Goal: Transaction & Acquisition: Purchase product/service

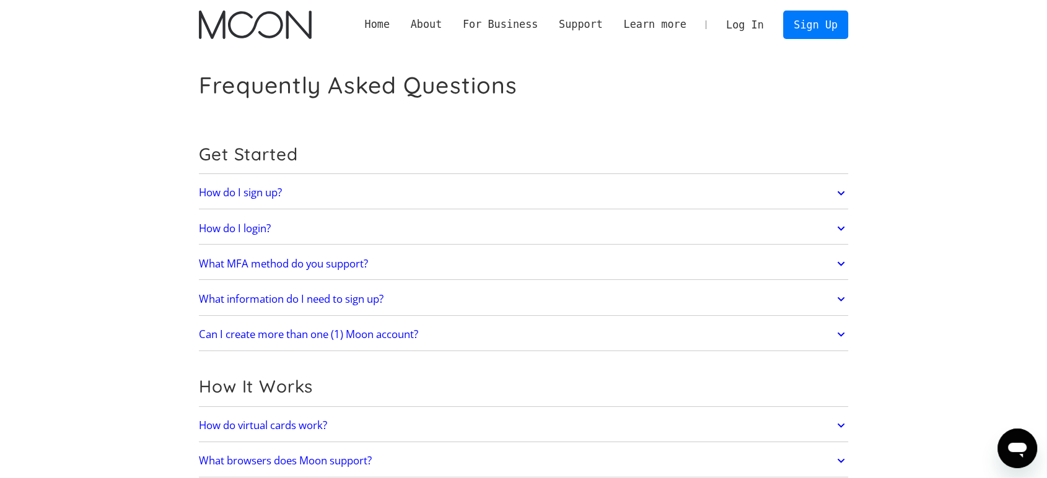
scroll to position [43, 0]
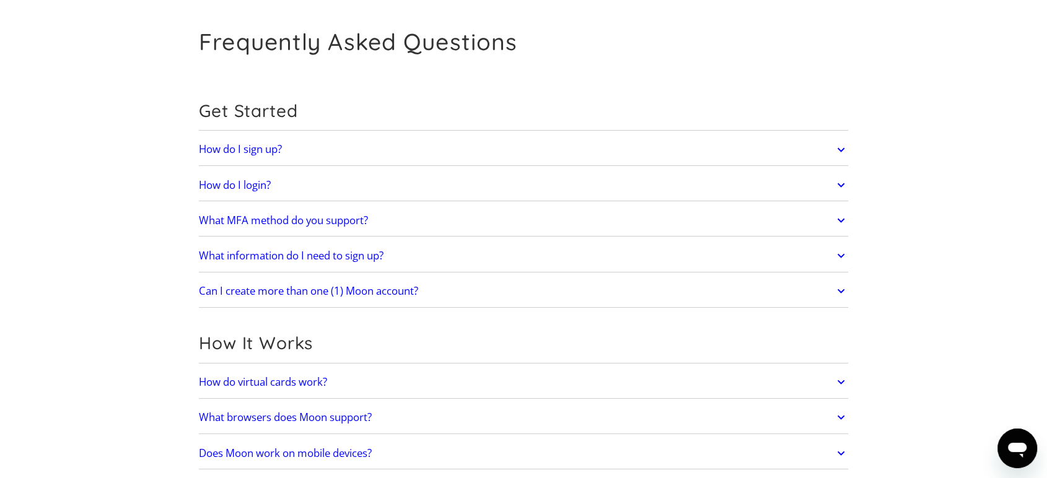
click at [243, 214] on h2 "What MFA method do you support?" at bounding box center [283, 220] width 169 height 12
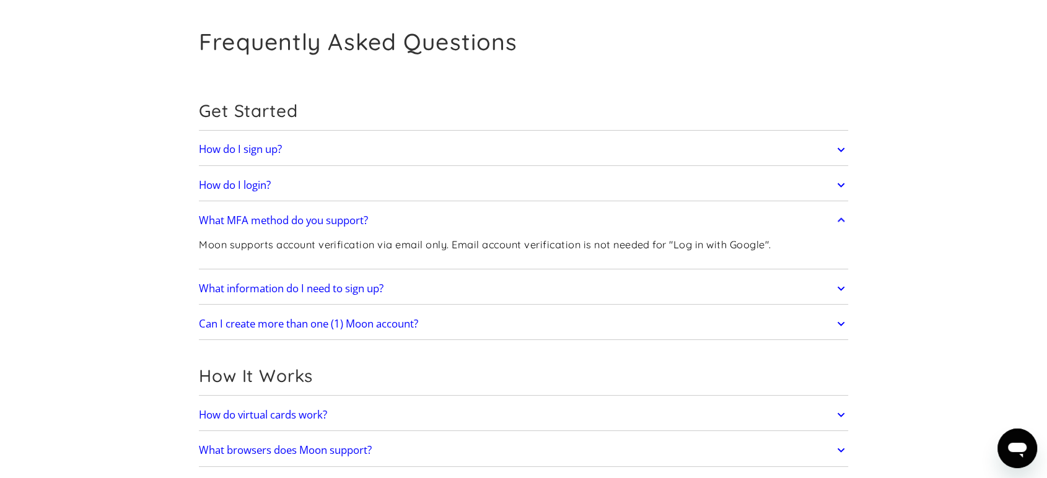
click at [243, 214] on h2 "What MFA method do you support?" at bounding box center [283, 220] width 169 height 12
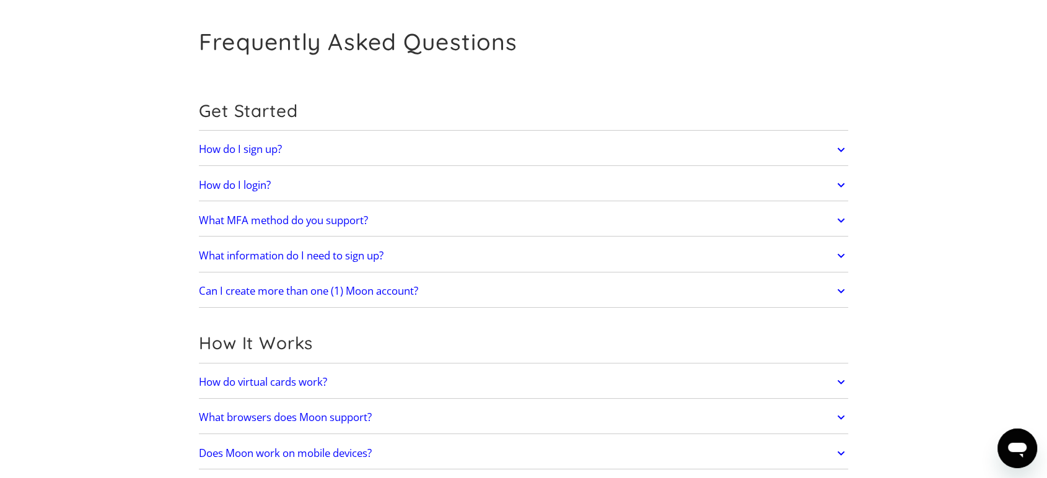
click at [243, 214] on h2 "What MFA method do you support?" at bounding box center [283, 220] width 169 height 12
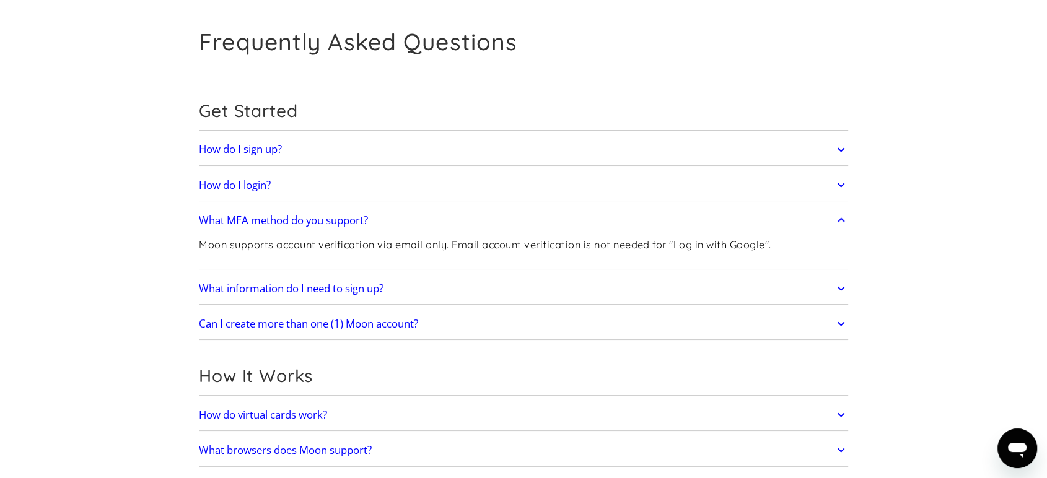
click at [243, 214] on h2 "What MFA method do you support?" at bounding box center [283, 220] width 169 height 12
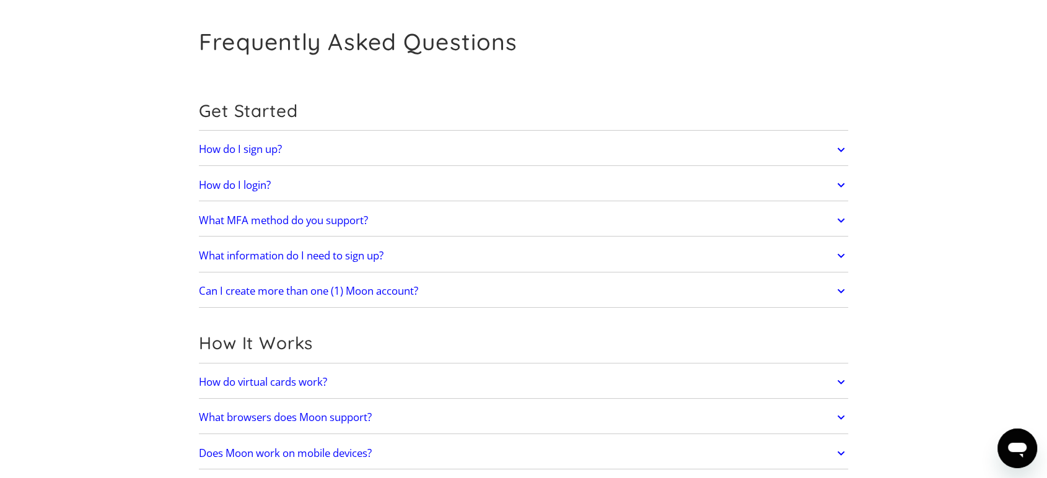
click at [238, 259] on h2 "What information do I need to sign up?" at bounding box center [291, 256] width 185 height 12
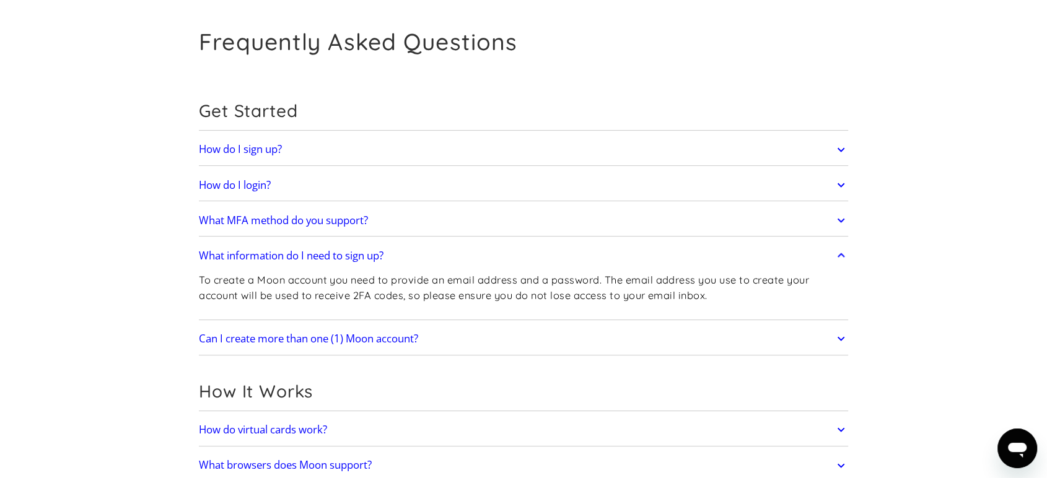
click at [238, 259] on h2 "What information do I need to sign up?" at bounding box center [291, 256] width 185 height 12
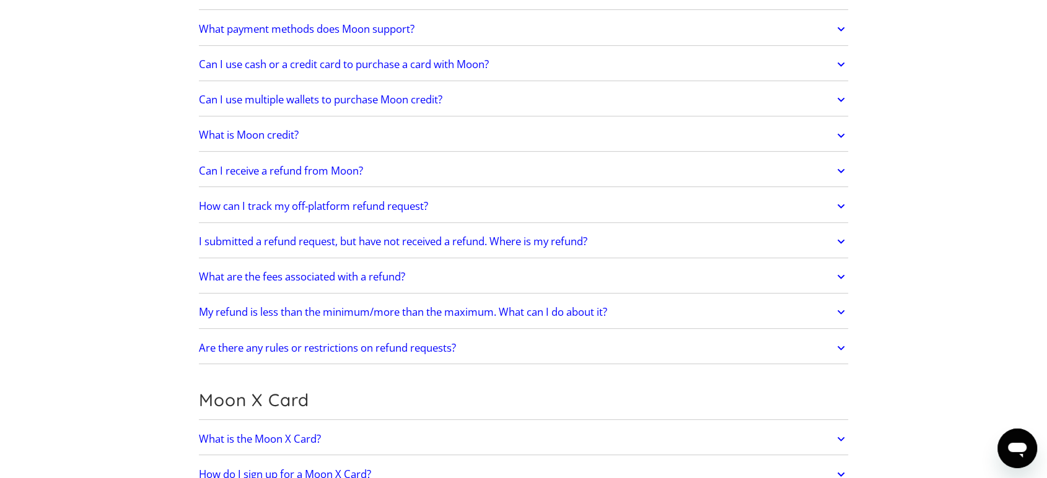
scroll to position [537, 0]
click at [236, 276] on h2 "What are the fees associated with a refund?" at bounding box center [302, 278] width 206 height 12
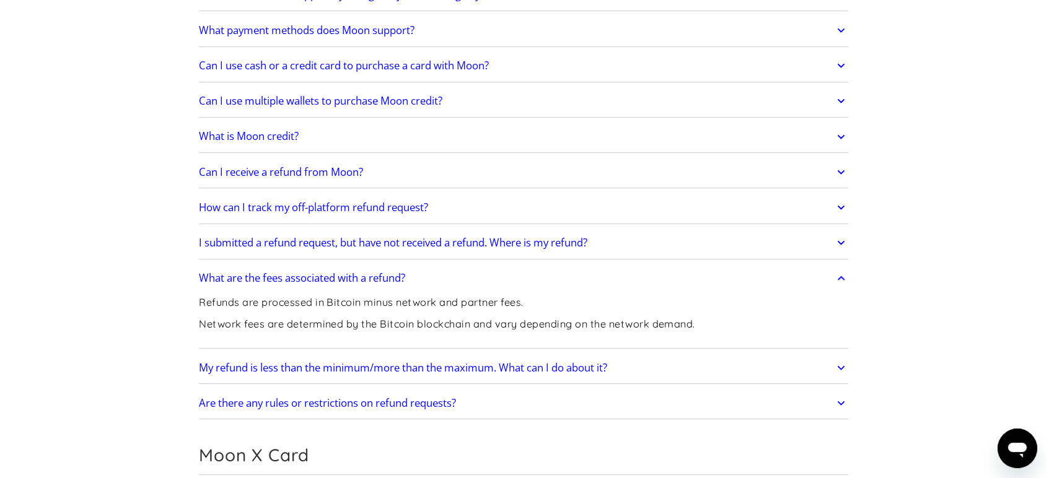
click at [235, 237] on h2 "I submitted a refund request, but have not received a refund. Where is my refun…" at bounding box center [393, 243] width 388 height 12
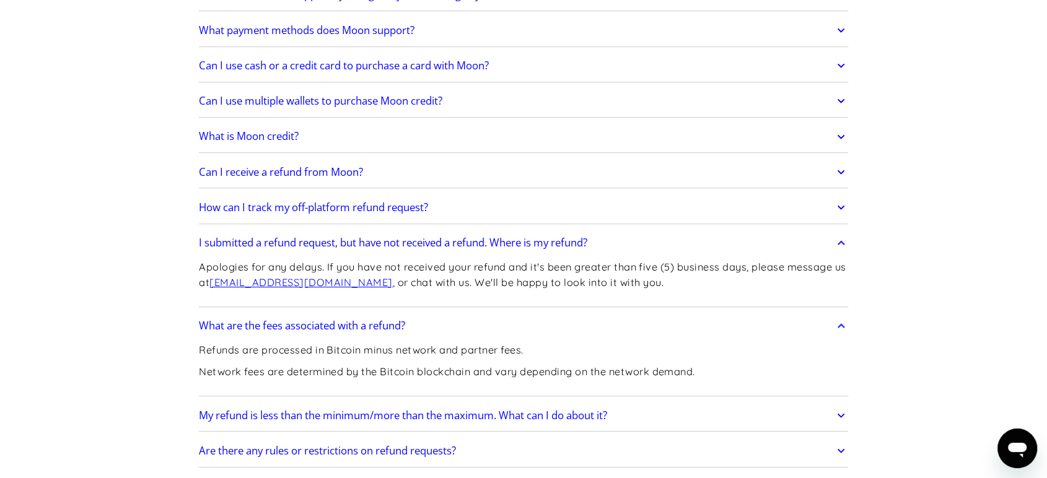
scroll to position [525, 0]
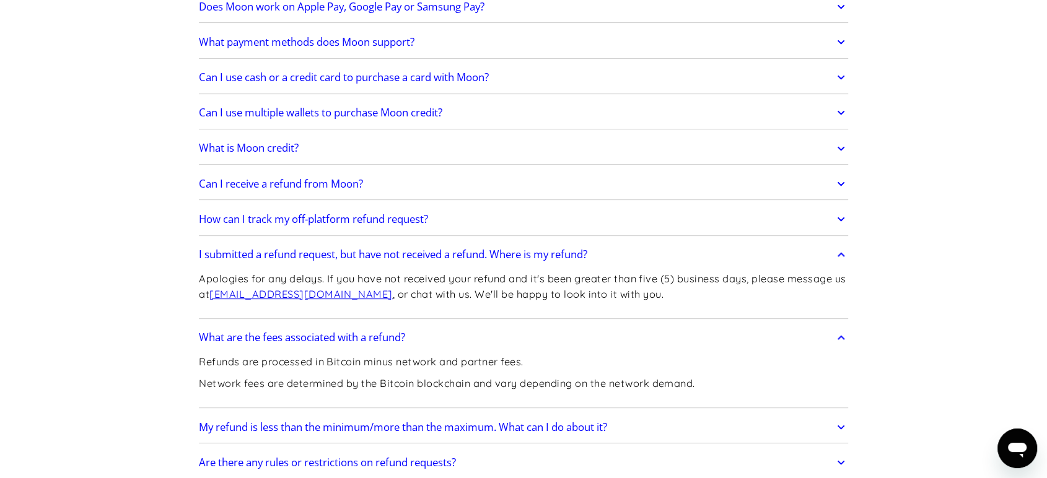
click at [251, 213] on h2 "How can I track my off-platform refund request?" at bounding box center [313, 219] width 229 height 12
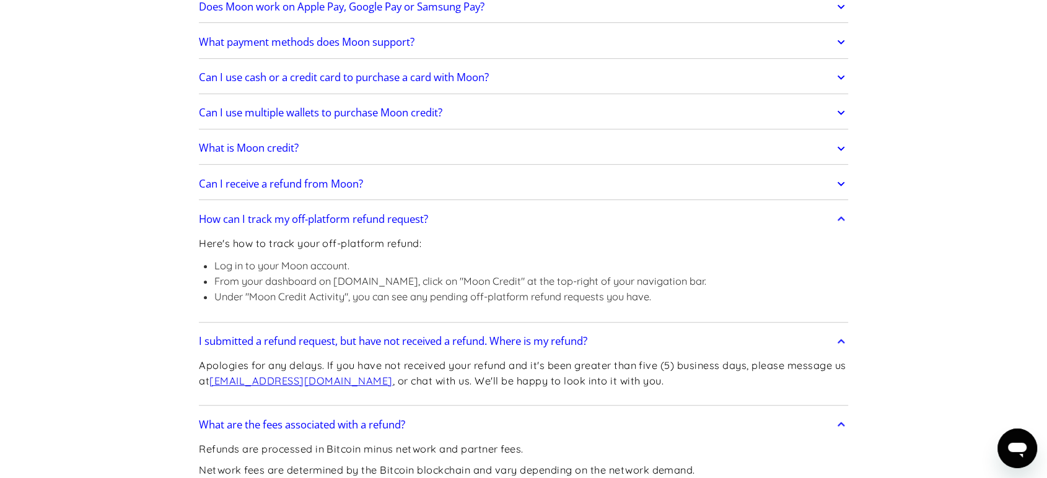
click at [258, 192] on link "Can I receive a refund from Moon?" at bounding box center [523, 184] width 649 height 26
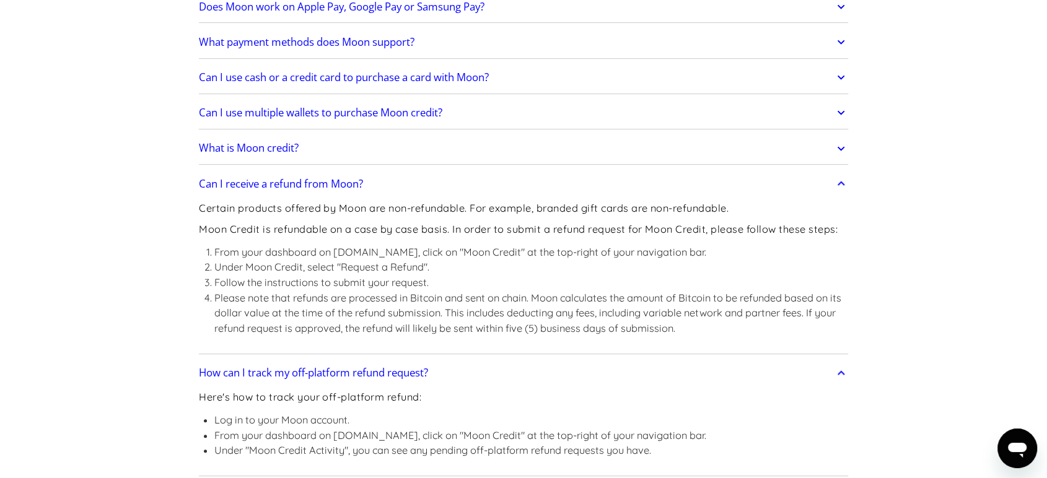
click at [240, 152] on h2 "What is Moon credit?" at bounding box center [249, 148] width 100 height 12
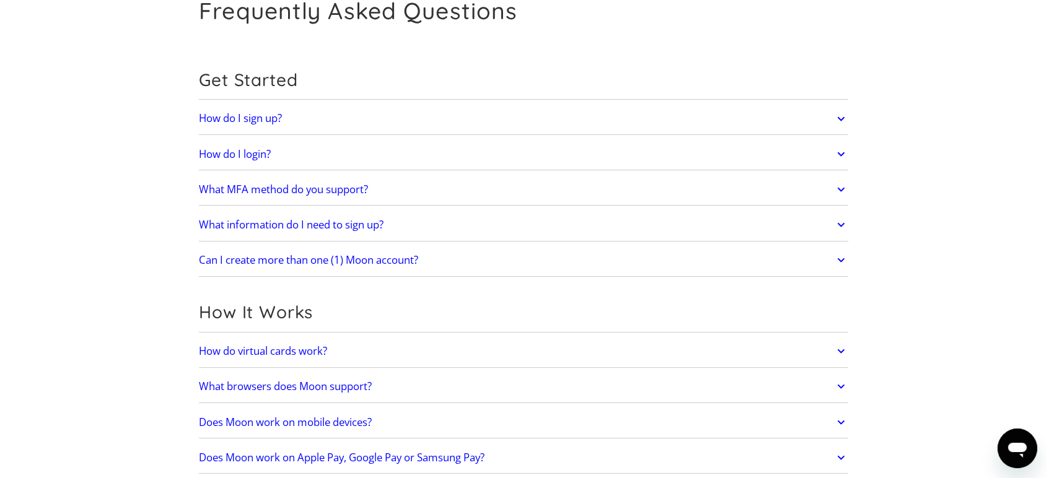
scroll to position [0, 0]
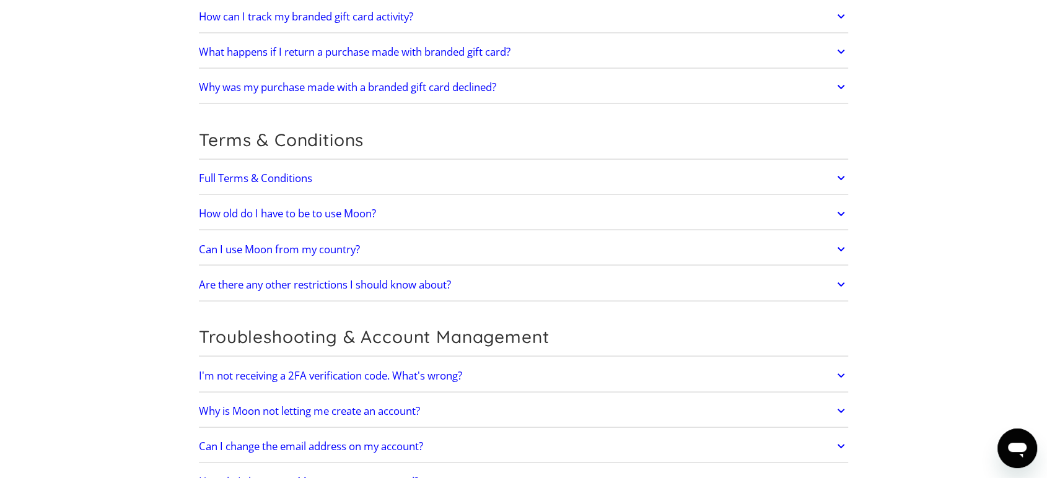
scroll to position [2348, 0]
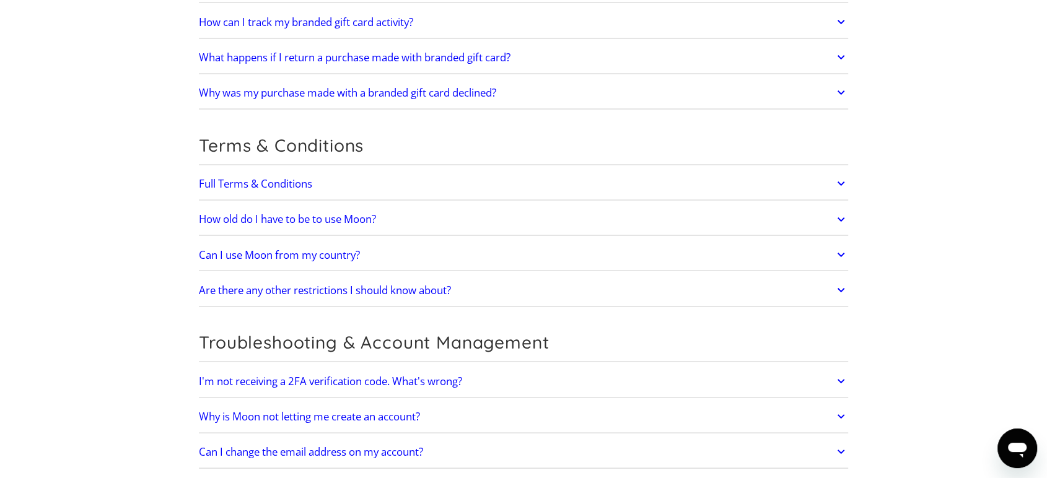
click at [366, 175] on link "Full Terms & Conditions" at bounding box center [523, 183] width 649 height 26
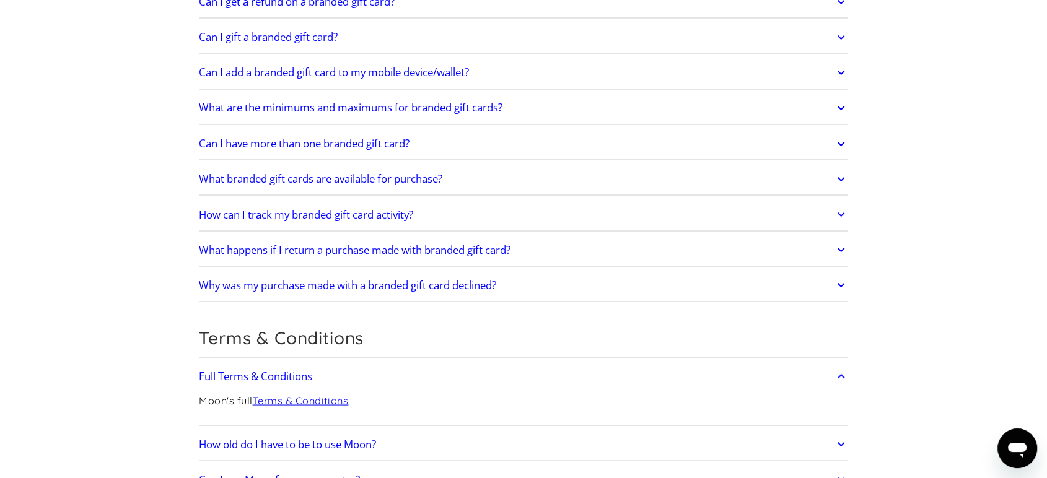
scroll to position [2155, 0]
click at [360, 208] on h2 "How can I track my branded gift card activity?" at bounding box center [306, 214] width 214 height 12
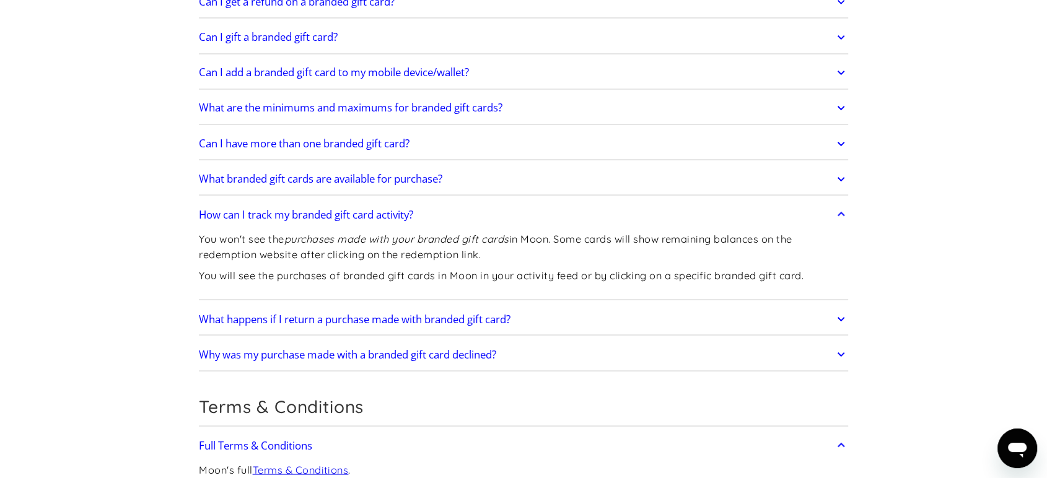
click at [360, 208] on h2 "How can I track my branded gift card activity?" at bounding box center [306, 214] width 214 height 12
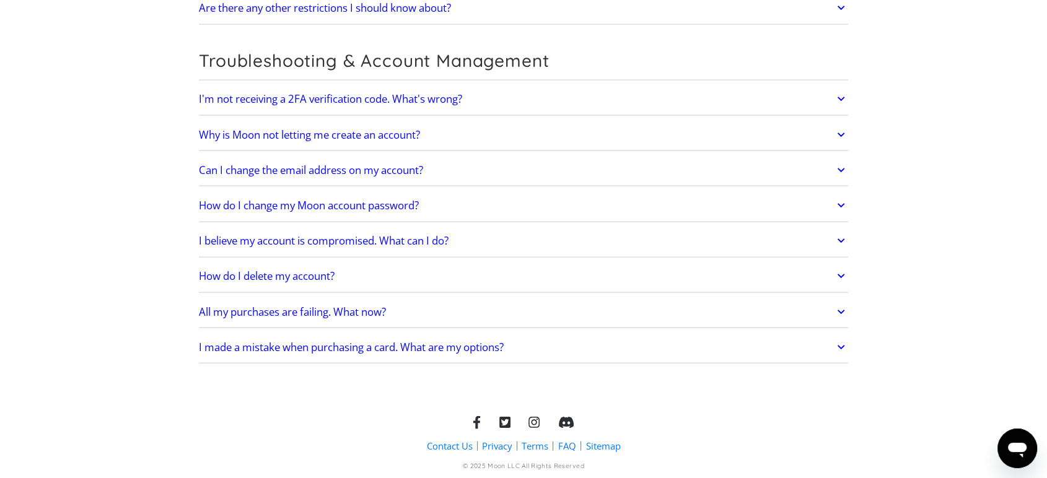
scroll to position [2689, 0]
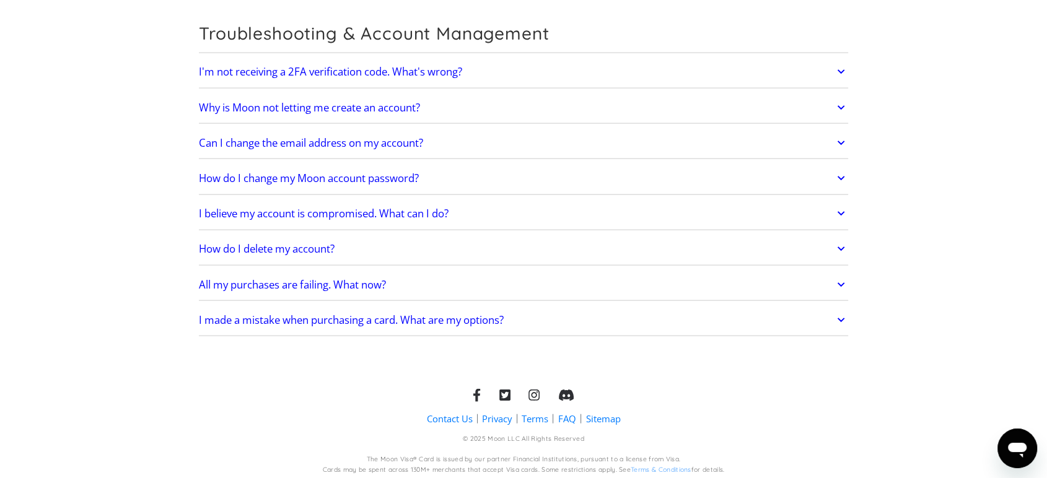
click at [450, 414] on link "Contact Us" at bounding box center [449, 418] width 46 height 13
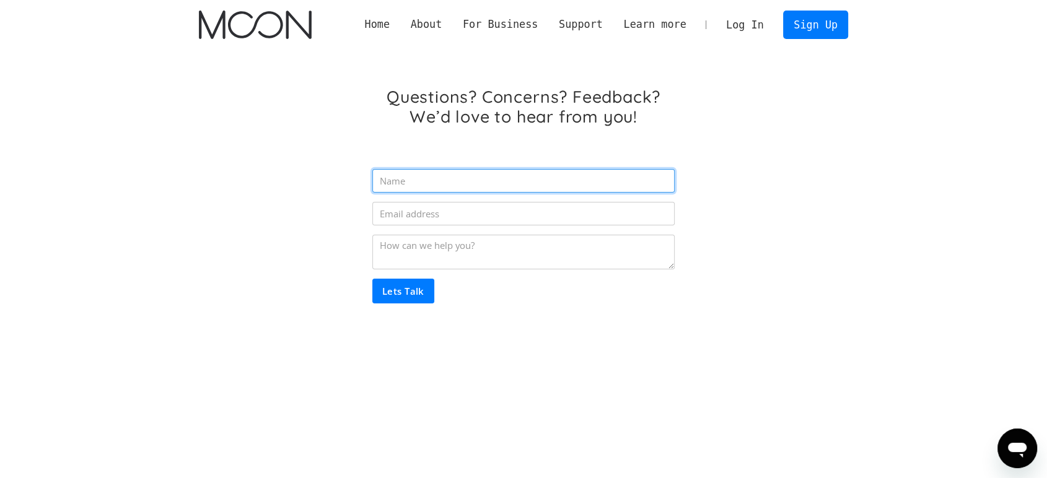
click at [443, 186] on input "Email Form" at bounding box center [523, 181] width 302 height 24
click at [423, 189] on input "Email Form" at bounding box center [523, 181] width 302 height 24
type input "Artemiy"
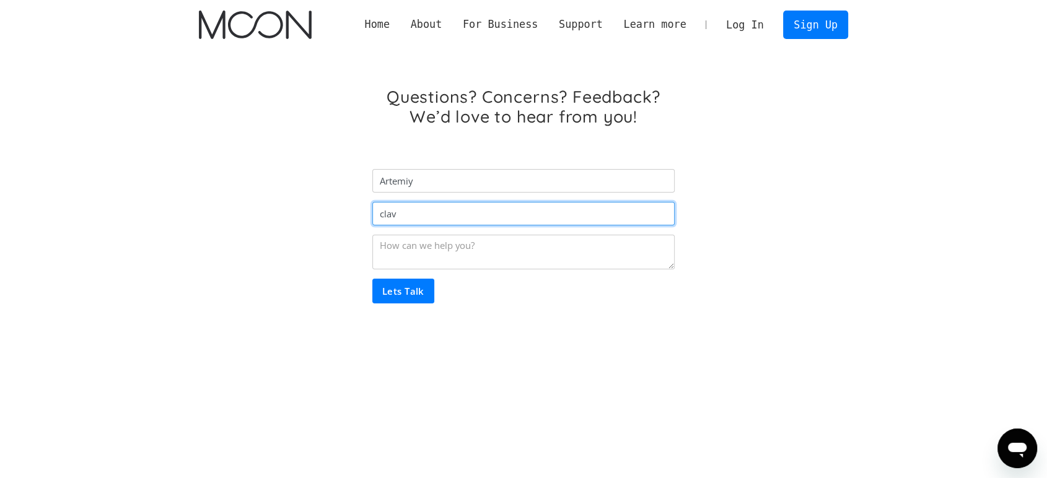
type input "clav"
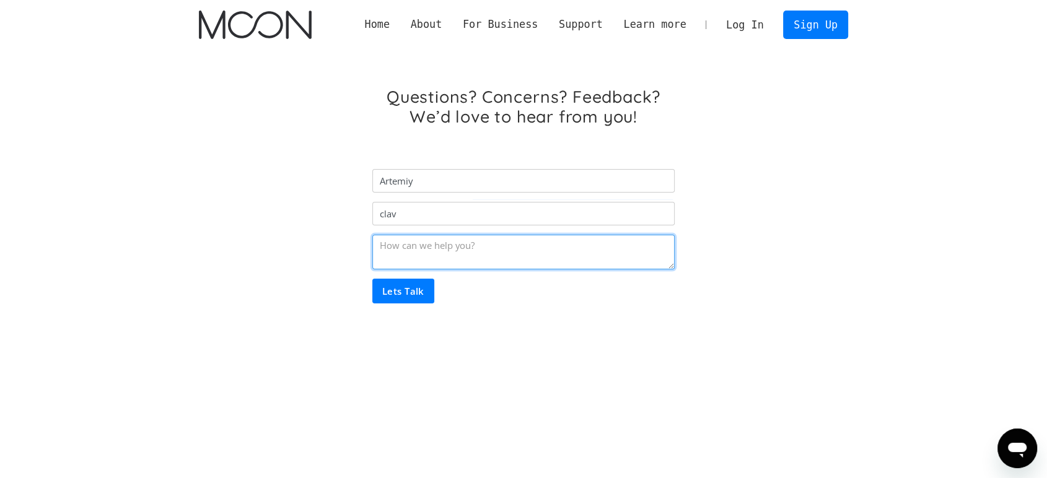
click at [406, 261] on textarea "Email Form" at bounding box center [523, 252] width 302 height 35
type textarea "HI, I want to know, what region would my moon x visa card has?"
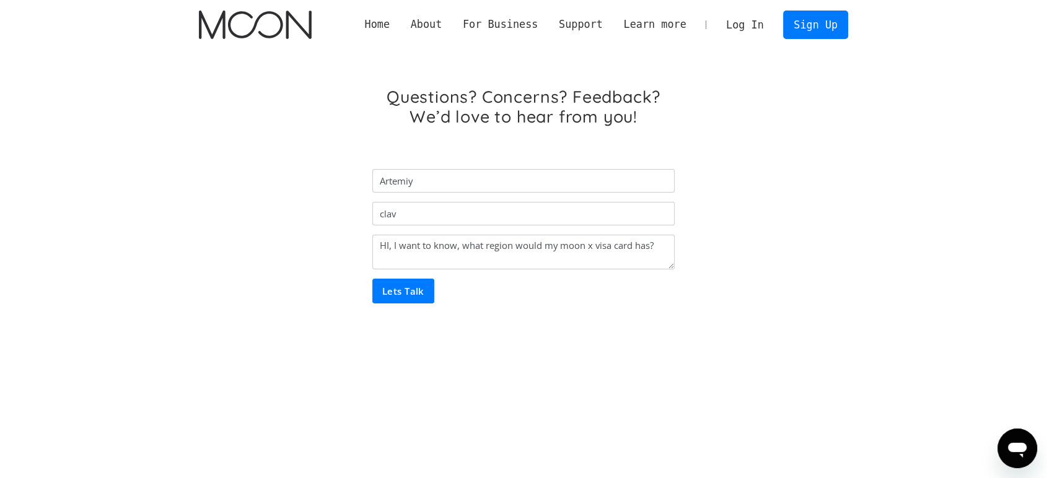
click at [411, 290] on input "Lets Talk" at bounding box center [403, 291] width 62 height 25
type input "claveprod2@gmail.com"
click at [420, 294] on input "Lets Talk" at bounding box center [403, 291] width 62 height 25
type input "Please wait..."
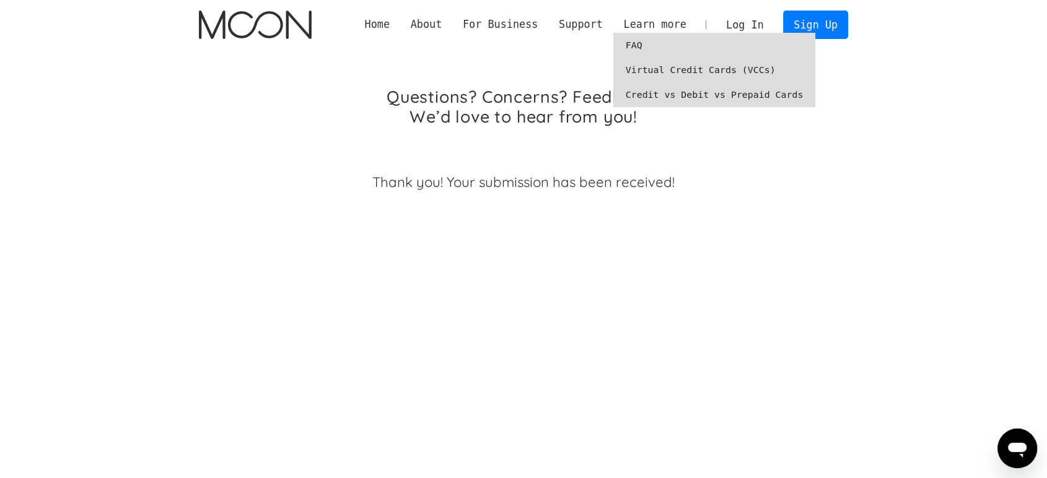
click at [653, 68] on link "Virtual Credit Cards (VCCs)" at bounding box center [714, 70] width 202 height 25
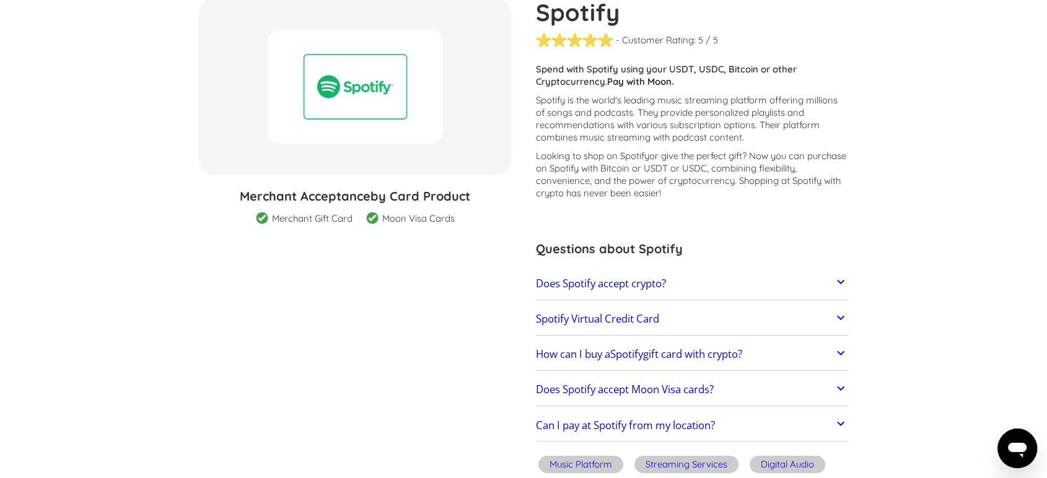
scroll to position [131, 0]
click at [617, 315] on h2 "Spotify Virtual Credit Card" at bounding box center [597, 318] width 123 height 12
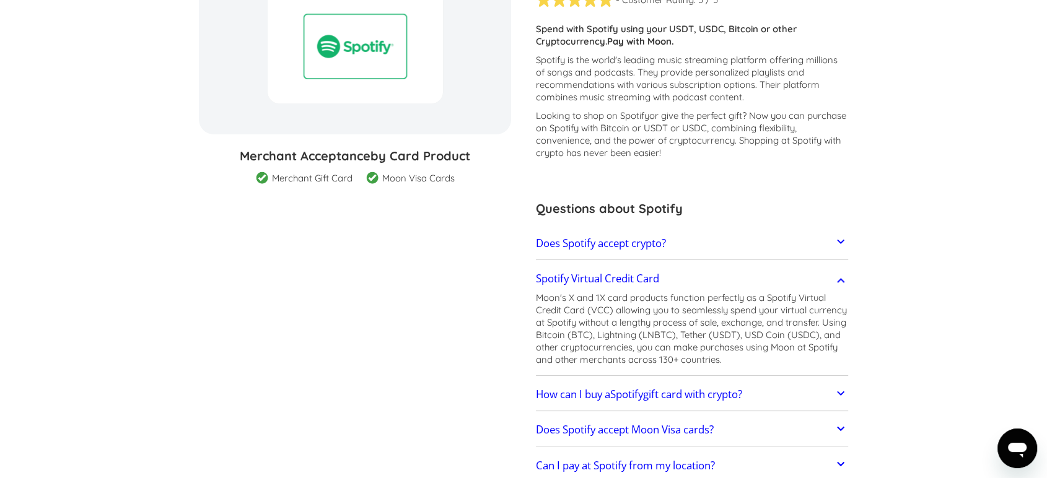
scroll to position [170, 0]
click at [564, 274] on h2 "Spotify Virtual Credit Card" at bounding box center [597, 280] width 123 height 12
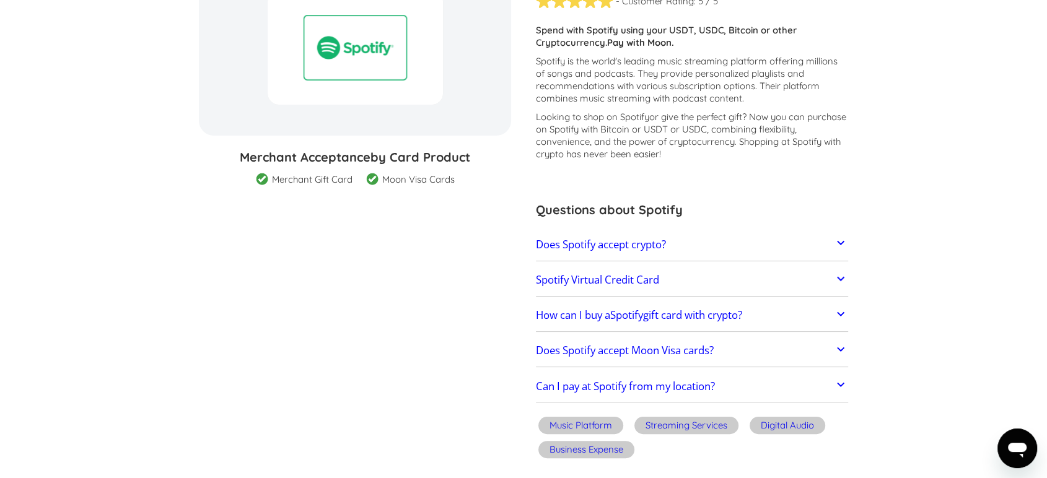
click at [585, 317] on h2 "How can I buy a Spotify gift card with crypto?" at bounding box center [639, 315] width 206 height 12
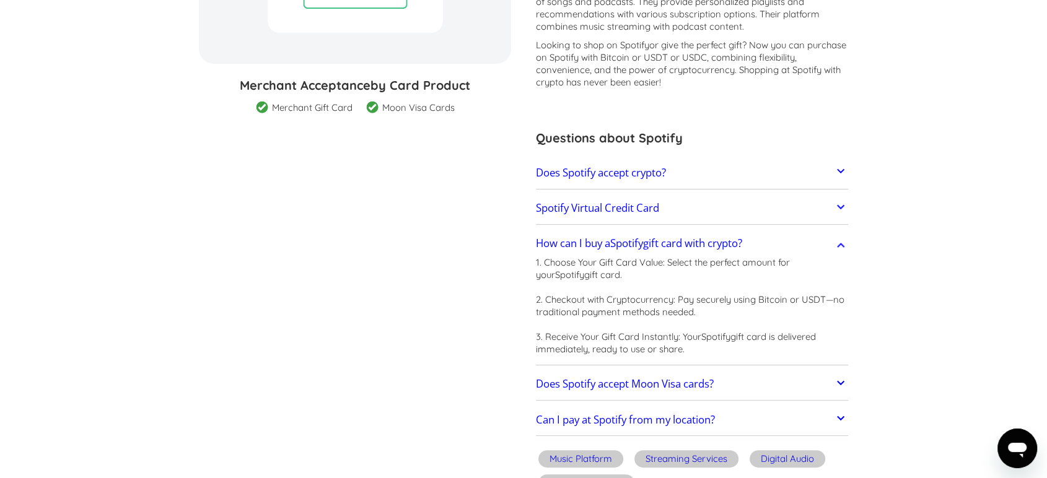
scroll to position [241, 0]
click at [672, 386] on h2 "Does Spotify accept Moon Visa cards?" at bounding box center [625, 384] width 178 height 12
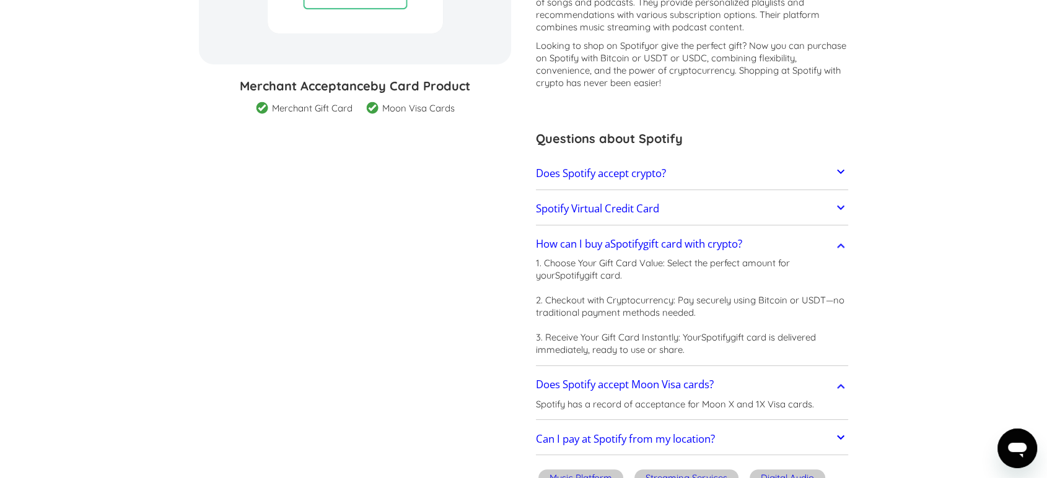
click at [672, 386] on h2 "Does Spotify accept Moon Visa cards?" at bounding box center [625, 384] width 178 height 12
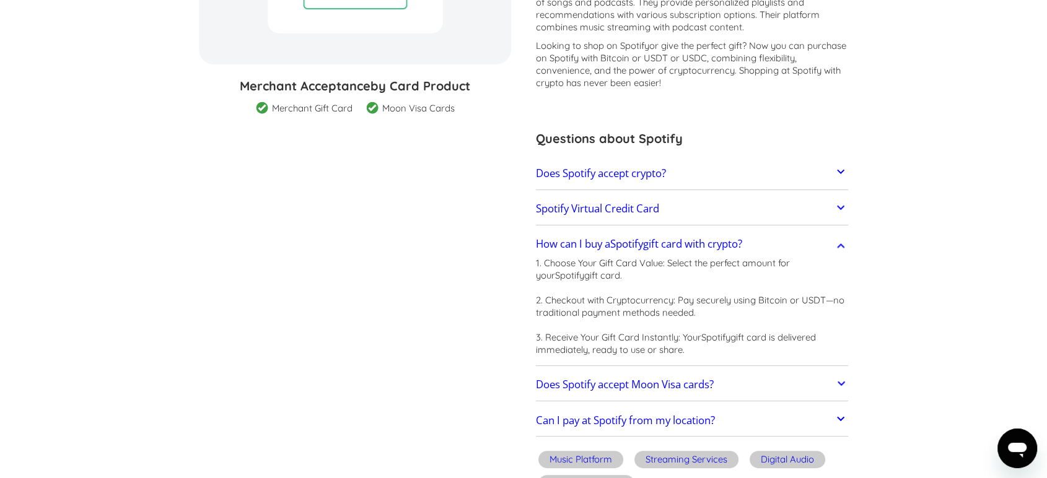
click at [672, 386] on h2 "Does Spotify accept Moon Visa cards?" at bounding box center [625, 384] width 178 height 12
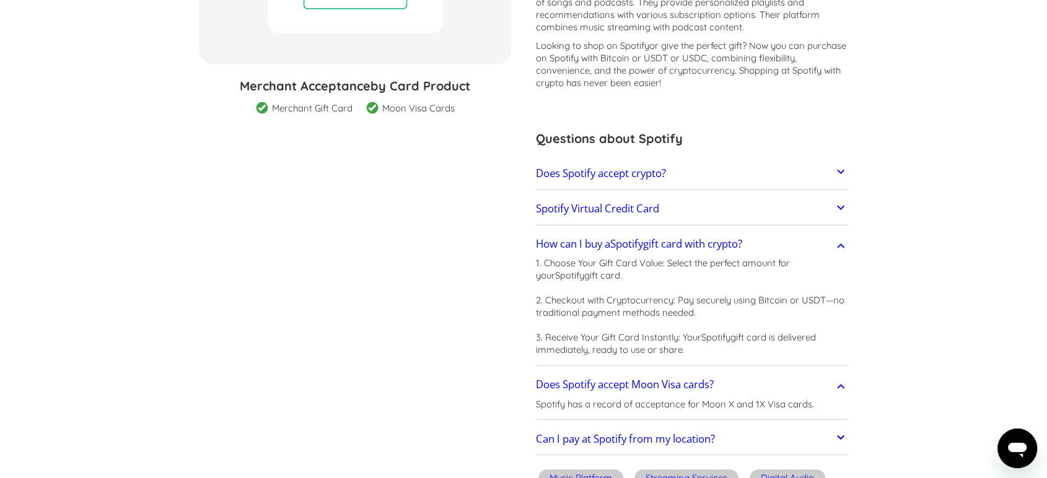
click at [672, 386] on h2 "Does Spotify accept Moon Visa cards?" at bounding box center [625, 384] width 178 height 12
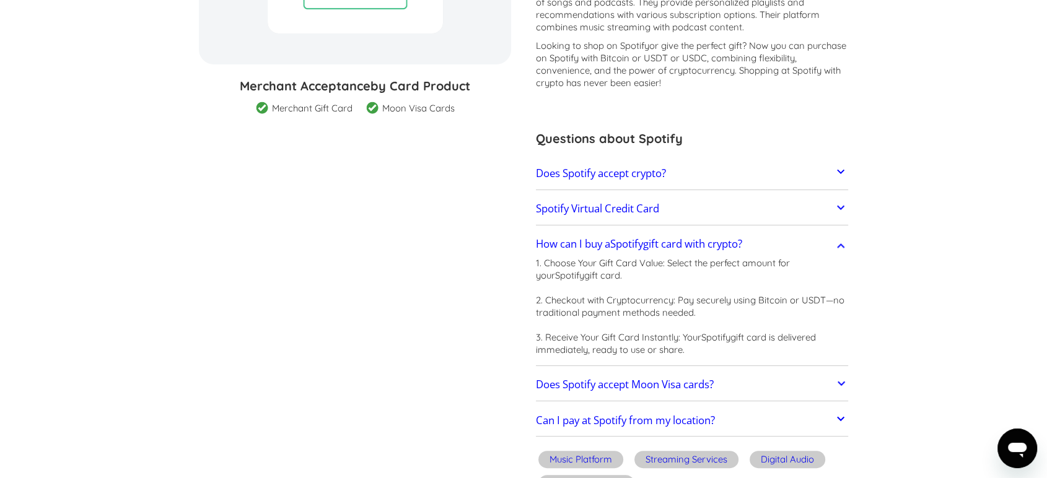
click at [656, 417] on h2 "Can I pay at Spotify from my location?" at bounding box center [625, 420] width 179 height 12
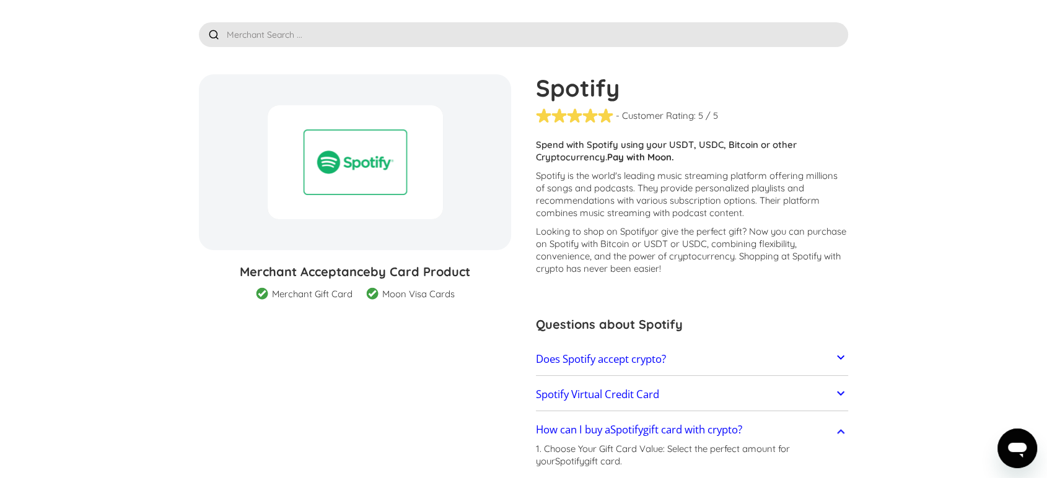
scroll to position [57, 0]
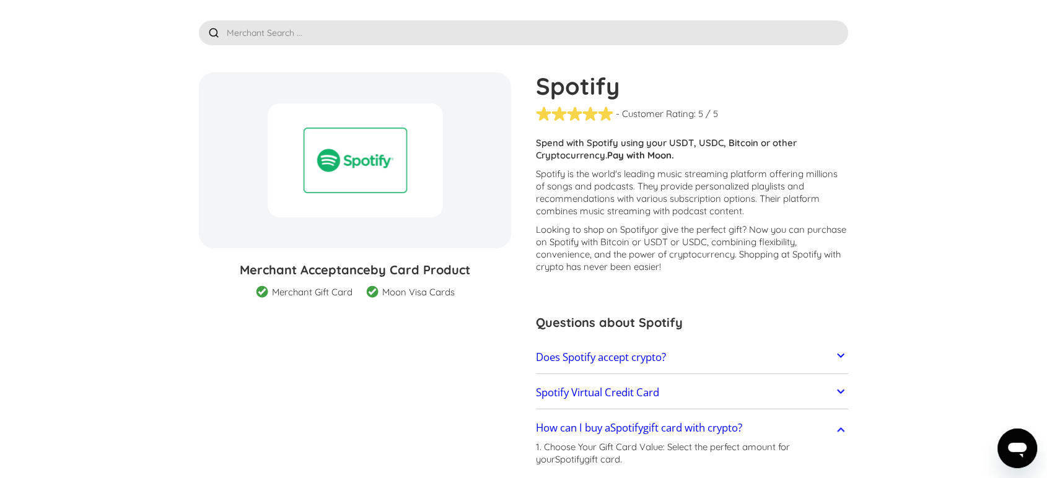
click at [461, 362] on section "Spotify % GIFT CARD DISCOUNT Merchant Acceptance by Card Product Merchant Gift …" at bounding box center [523, 392] width 649 height 640
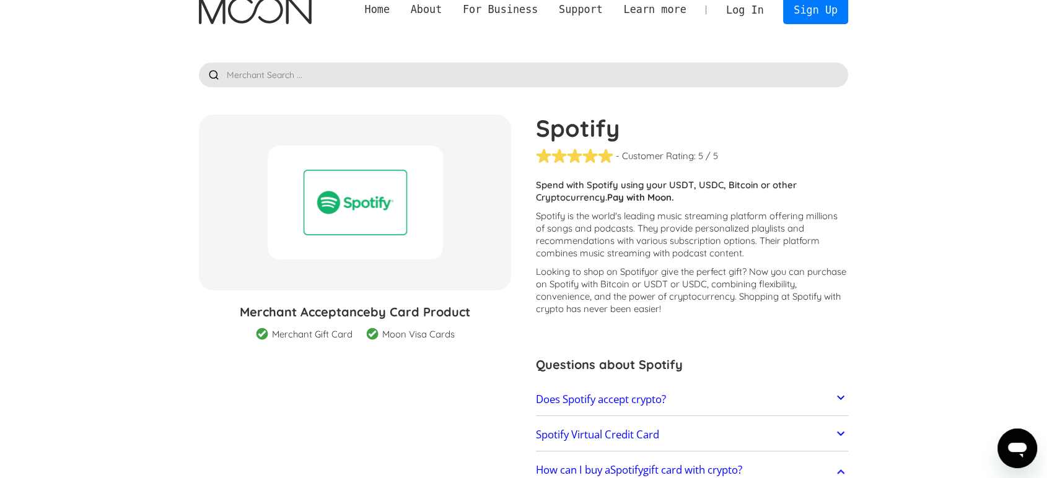
scroll to position [0, 0]
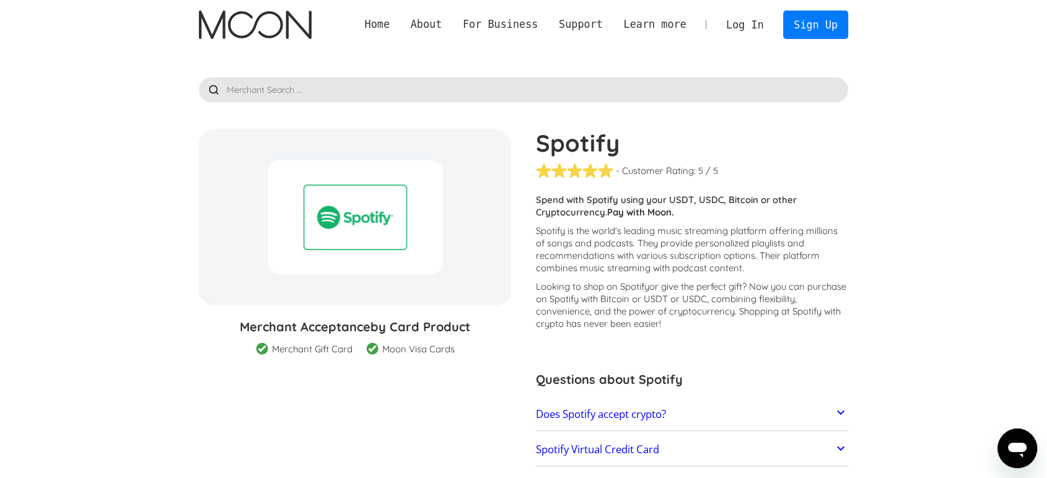
click at [745, 25] on link "Log In" at bounding box center [744, 24] width 58 height 27
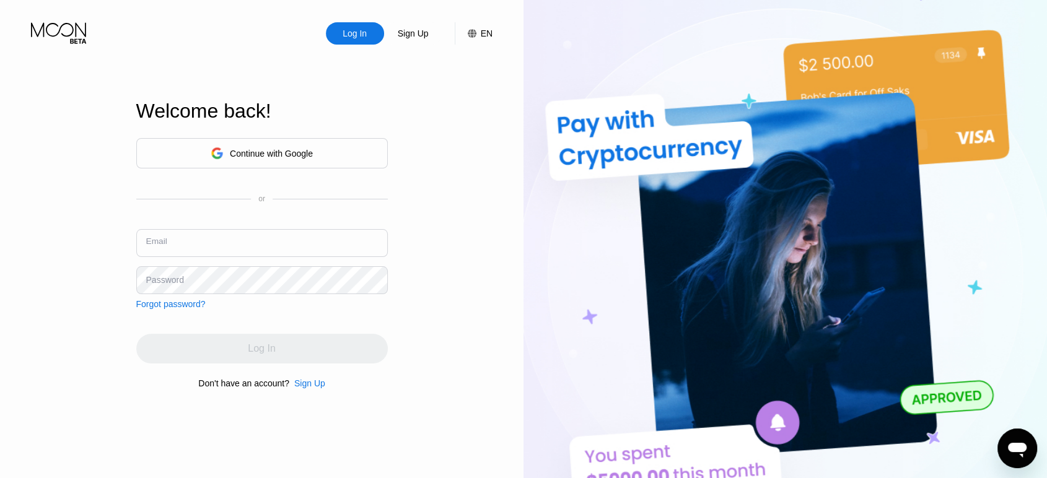
click at [233, 242] on input "text" at bounding box center [261, 243] width 251 height 28
type input "[EMAIL_ADDRESS][DOMAIN_NAME]"
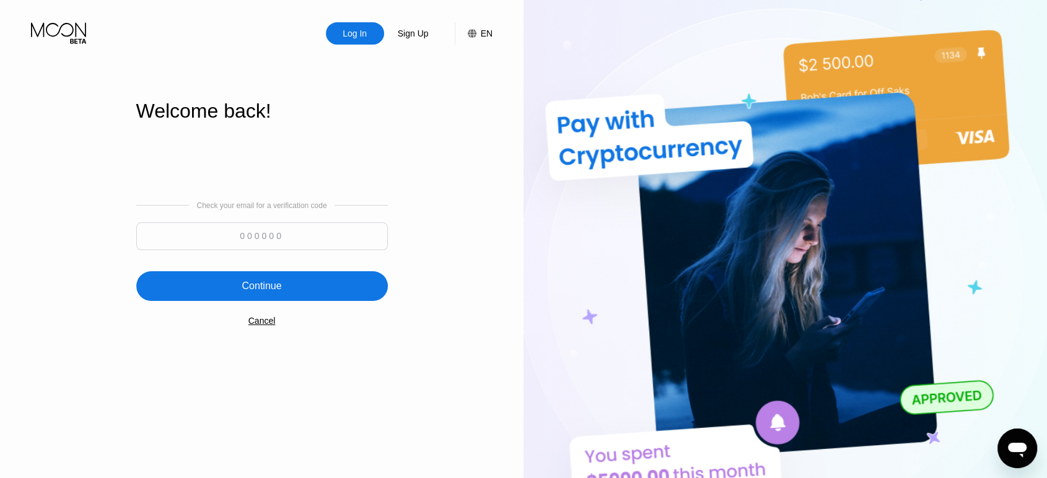
click at [253, 244] on input at bounding box center [261, 236] width 251 height 28
type input "769583"
click at [272, 291] on div "Continue" at bounding box center [262, 286] width 40 height 12
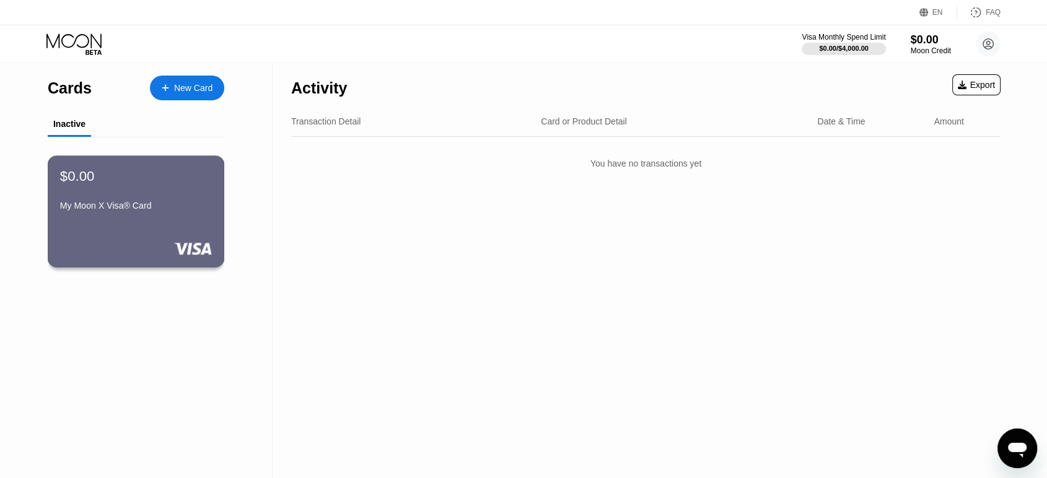
click at [189, 222] on div "$0.00 My Moon X Visa® Card" at bounding box center [136, 211] width 177 height 112
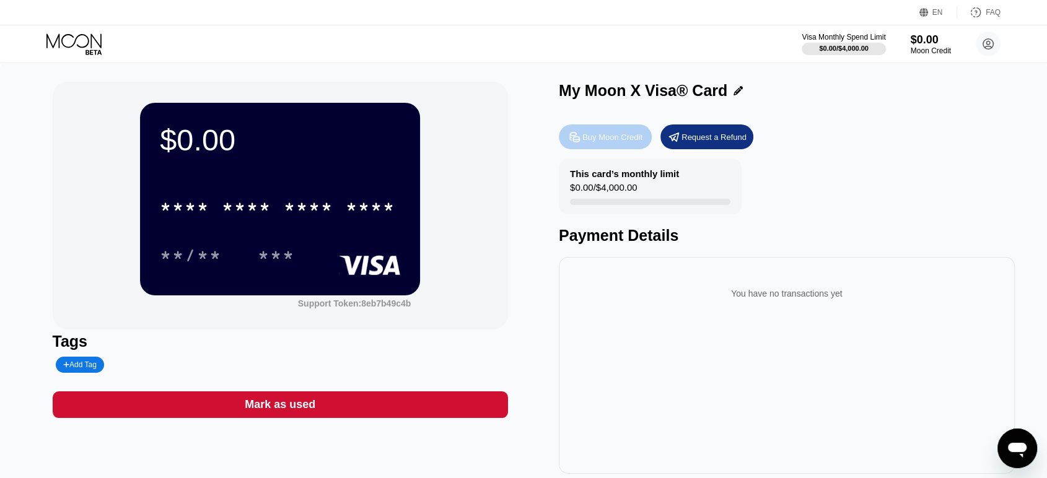
click at [594, 141] on div "Buy Moon Credit" at bounding box center [612, 137] width 60 height 11
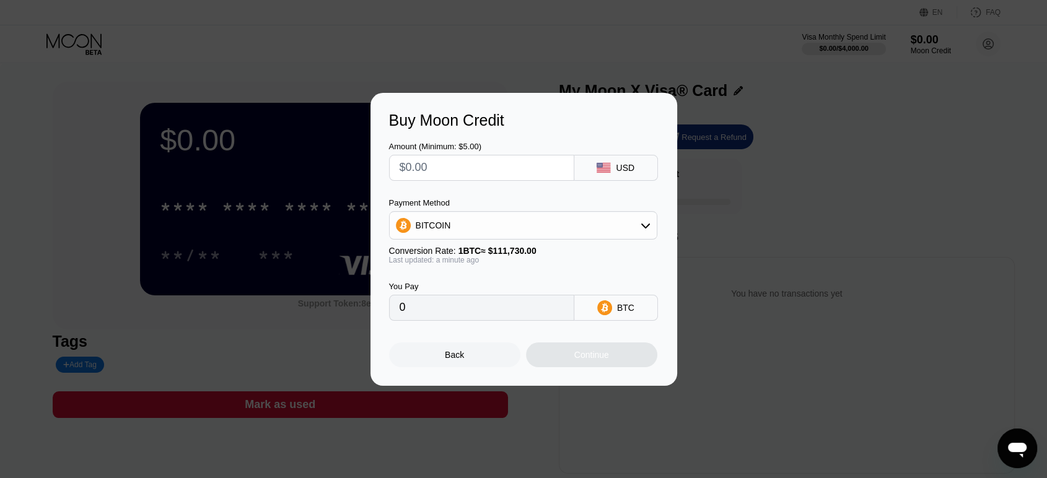
click at [516, 165] on input "text" at bounding box center [481, 167] width 164 height 25
type input "$5"
type input "0.00004476"
type input "$5"
click at [601, 222] on div "BITCOIN" at bounding box center [523, 225] width 267 height 25
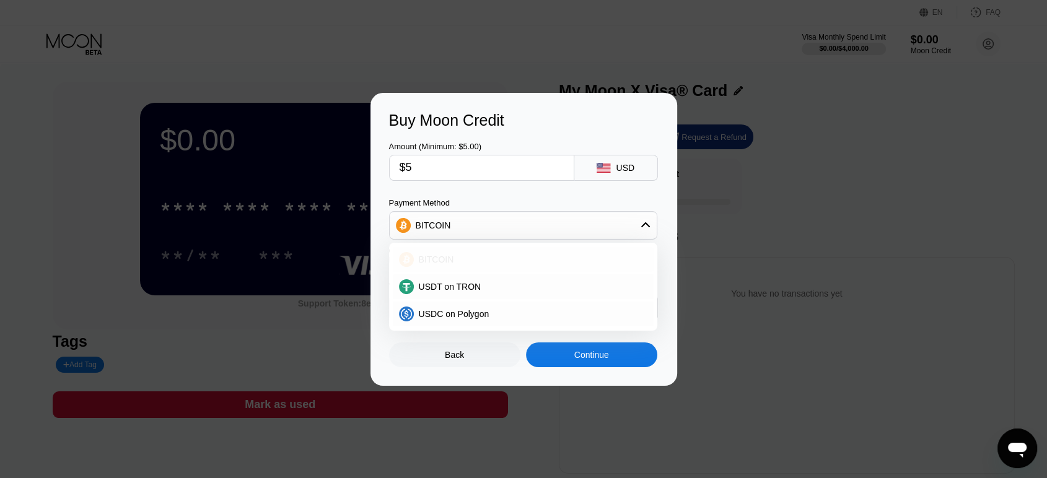
click at [532, 264] on div "BITCOIN" at bounding box center [530, 260] width 233 height 10
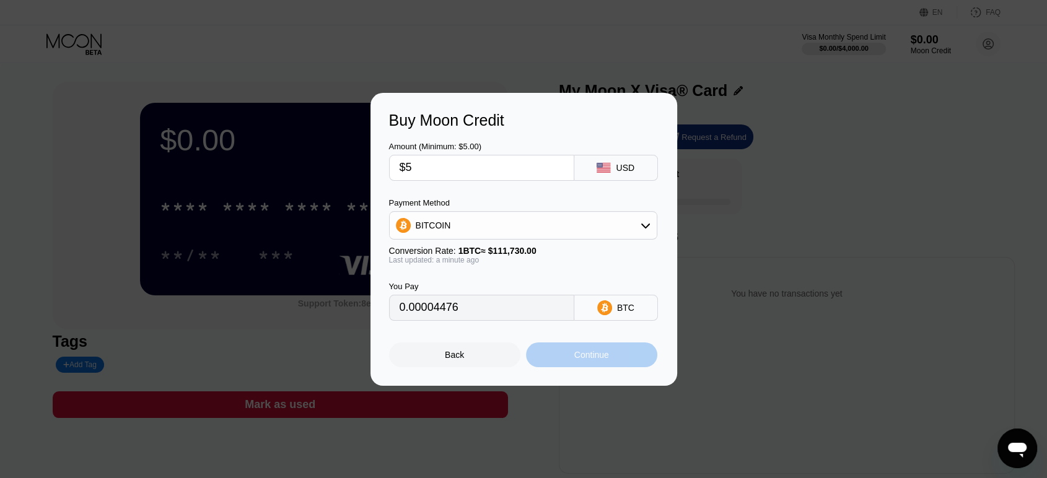
click at [565, 360] on div "Continue" at bounding box center [591, 354] width 131 height 25
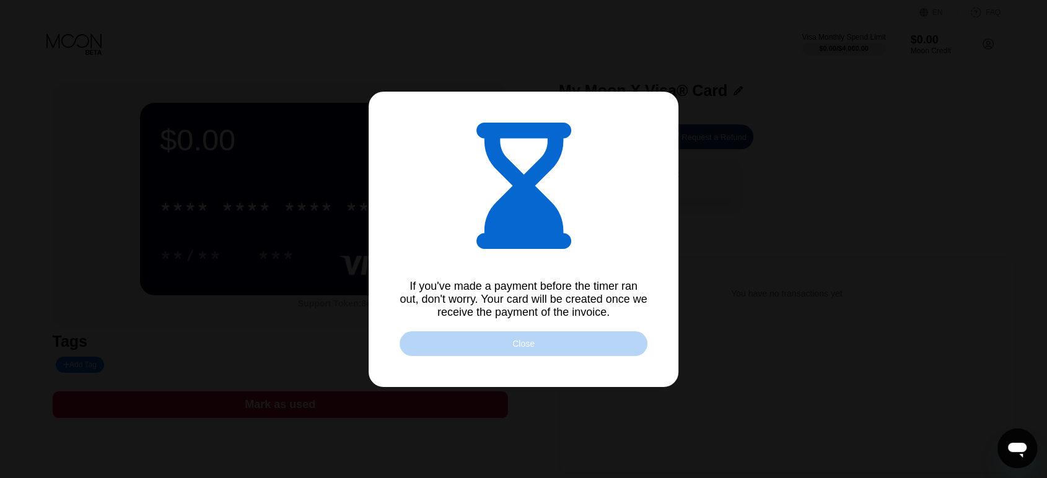
click at [523, 349] on div "Close" at bounding box center [523, 344] width 22 height 10
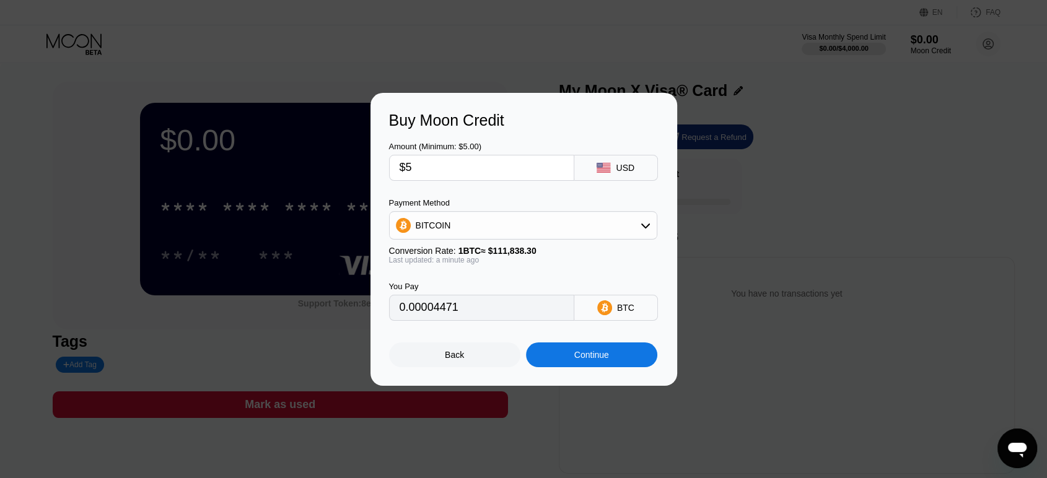
click at [568, 355] on div "Continue" at bounding box center [591, 354] width 131 height 25
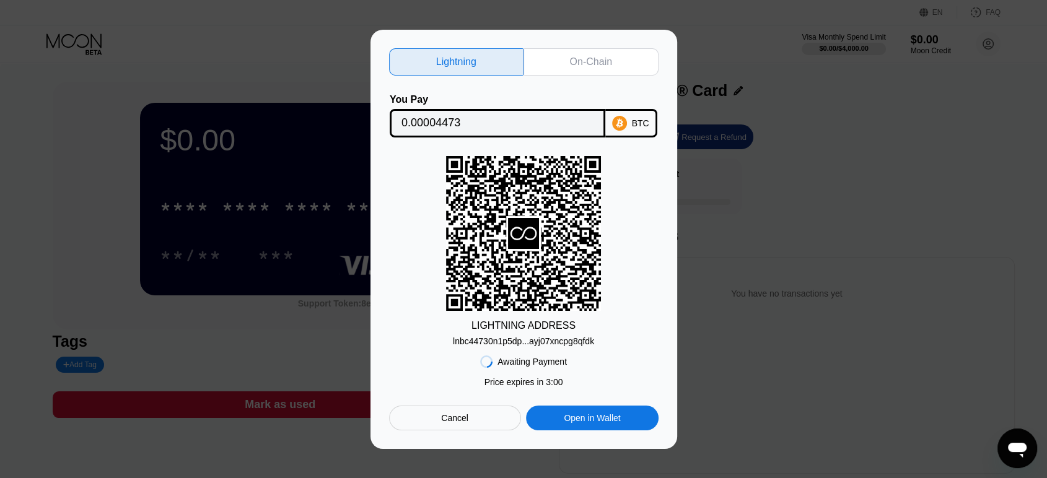
click at [478, 412] on div "Cancel" at bounding box center [455, 418] width 132 height 25
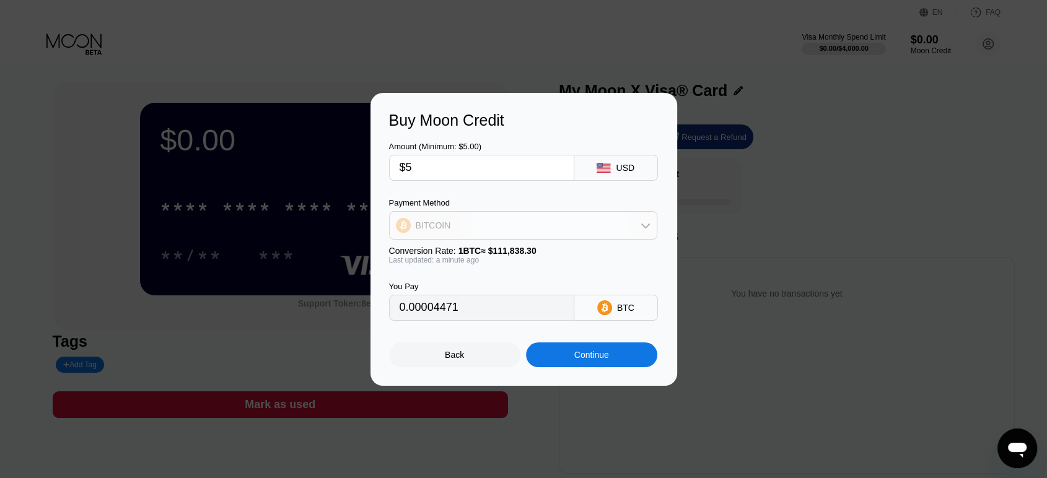
click at [528, 220] on div "BITCOIN" at bounding box center [523, 225] width 267 height 25
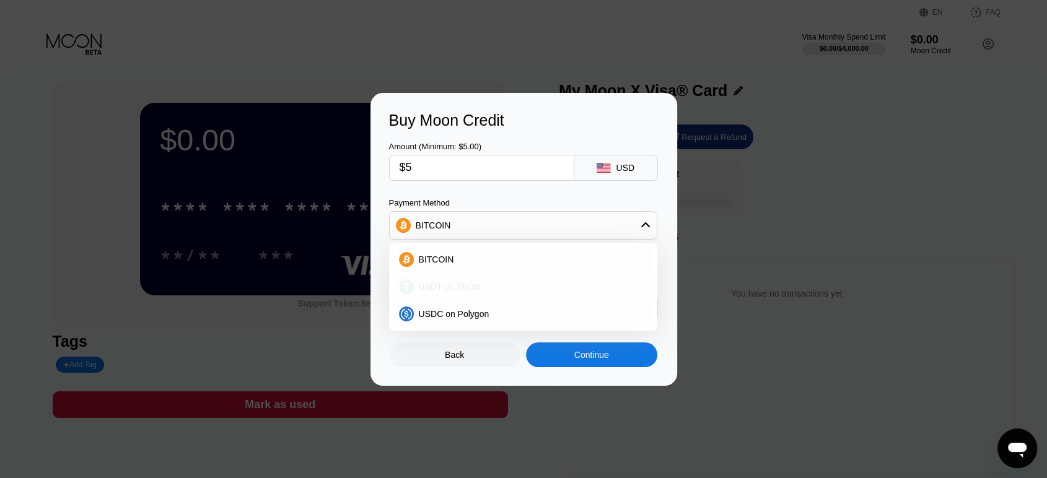
click at [490, 293] on div "USDT on TRON" at bounding box center [523, 286] width 261 height 25
type input "5.05"
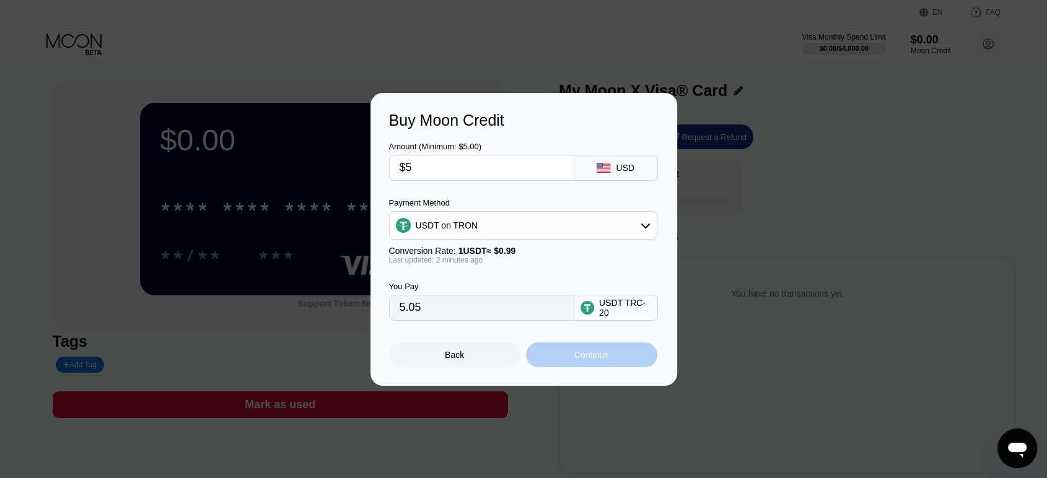
click at [560, 360] on div "Continue" at bounding box center [591, 354] width 131 height 25
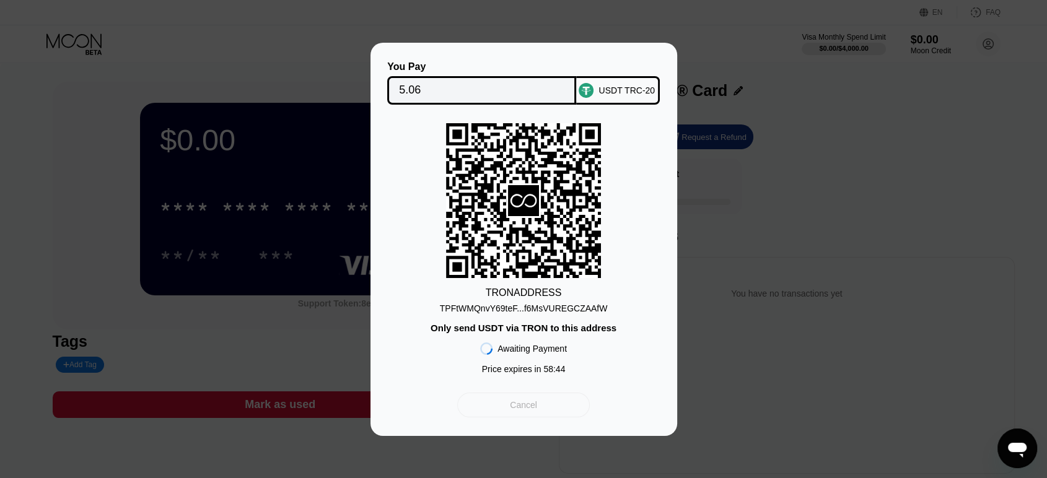
click at [539, 412] on div "Cancel" at bounding box center [523, 405] width 132 height 25
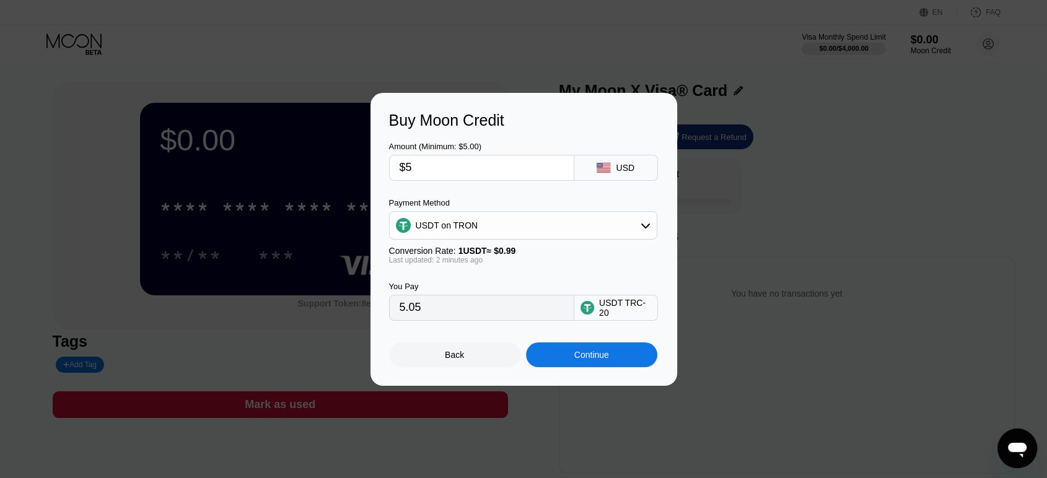
click at [550, 219] on div "USDT on TRON" at bounding box center [523, 225] width 267 height 25
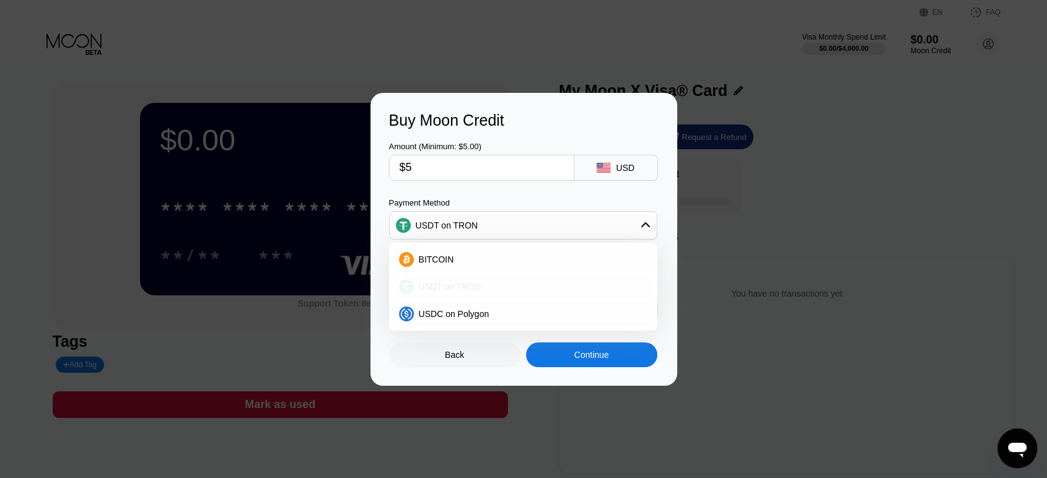
click at [508, 282] on div "USDT on TRON" at bounding box center [530, 287] width 233 height 10
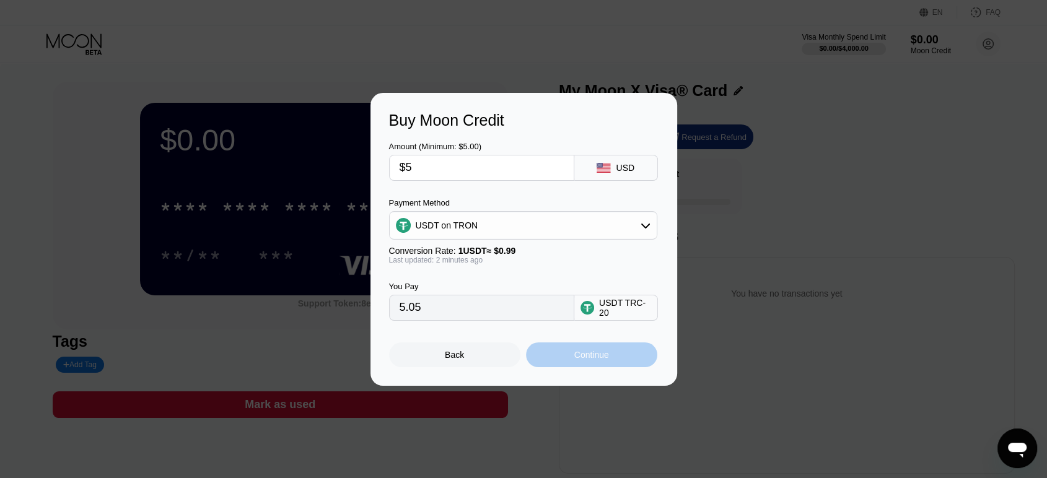
click at [594, 358] on div "Continue" at bounding box center [591, 355] width 35 height 10
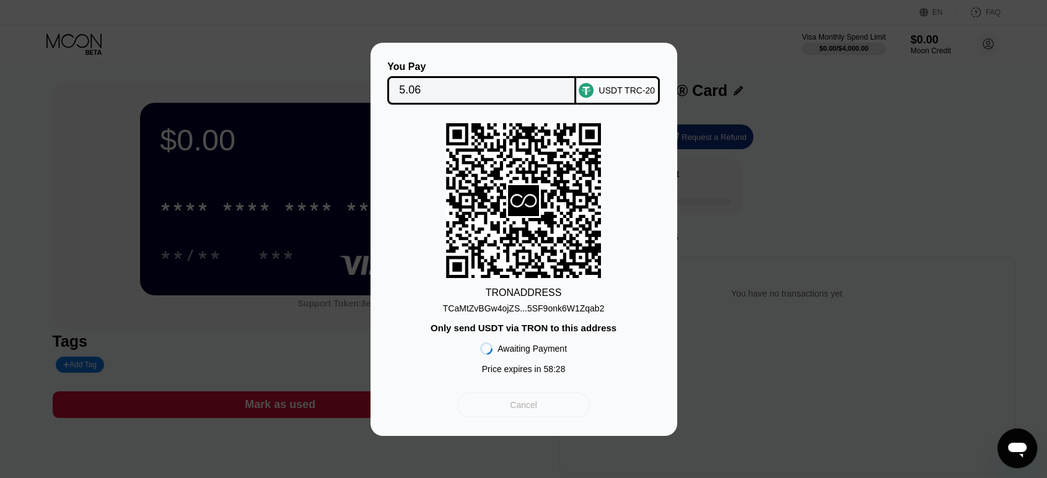
click at [542, 401] on div "Cancel" at bounding box center [523, 405] width 132 height 25
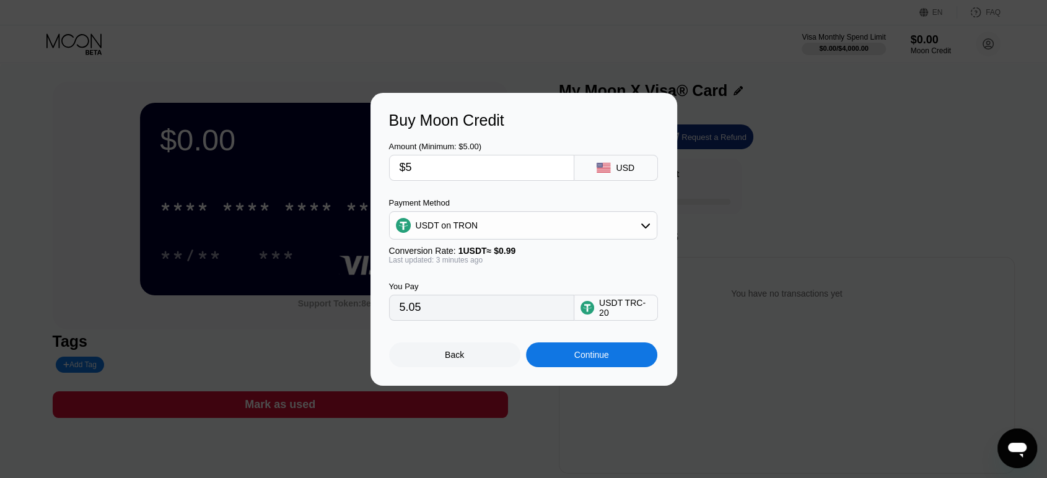
click at [480, 367] on div "Back" at bounding box center [454, 354] width 131 height 25
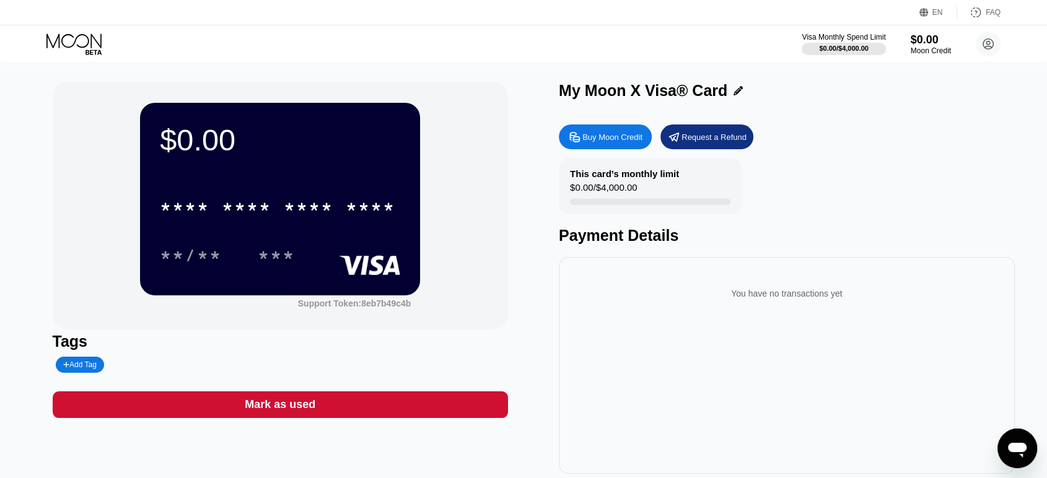
click at [882, 238] on div "Payment Details" at bounding box center [787, 236] width 456 height 18
click at [752, 72] on div "$0.00 * * * * * * * * * * * * **** **/** *** Support Token: 8eb7b49c4b Tags Add…" at bounding box center [523, 284] width 1047 height 442
